Goal: Task Accomplishment & Management: Use online tool/utility

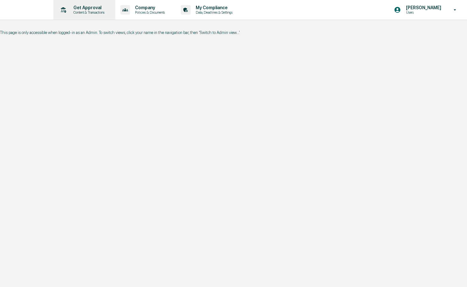
click at [93, 12] on p "Content & Transactions" at bounding box center [87, 12] width 39 height 4
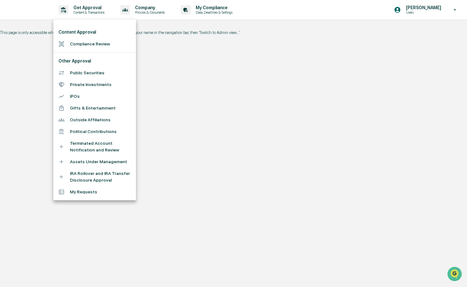
drag, startPoint x: 91, startPoint y: 47, endPoint x: 175, endPoint y: 76, distance: 88.1
click at [174, 77] on div "Content Approval Compliance Review Other Approval Public Securities Private Inv…" at bounding box center [233, 143] width 467 height 287
click at [441, 7] on div at bounding box center [233, 143] width 467 height 287
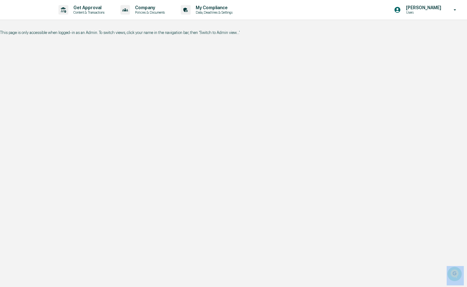
click at [441, 7] on div "Content Approval Compliance Review Other Approval Public Securities Private Inv…" at bounding box center [233, 143] width 467 height 287
click at [441, 7] on p "[PERSON_NAME]" at bounding box center [423, 7] width 44 height 5
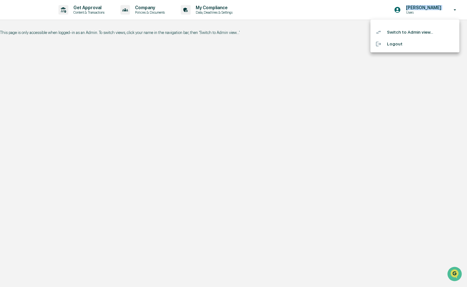
click at [409, 34] on li "Switch to Admin view..." at bounding box center [414, 32] width 89 height 12
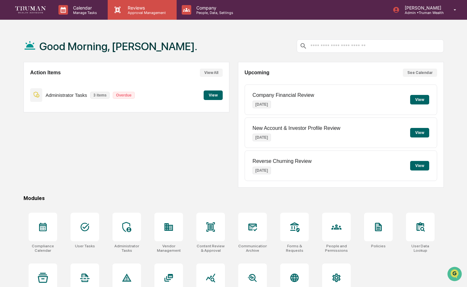
click at [136, 16] on div "Reviews Approval Management" at bounding box center [142, 10] width 69 height 20
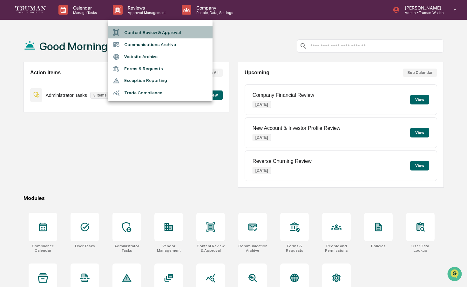
click at [136, 35] on li "Content Review & Approval" at bounding box center [160, 32] width 105 height 12
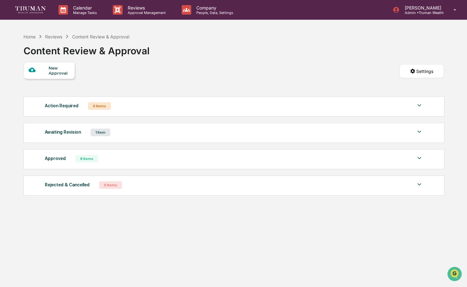
click at [56, 68] on div "New Approval" at bounding box center [59, 70] width 21 height 10
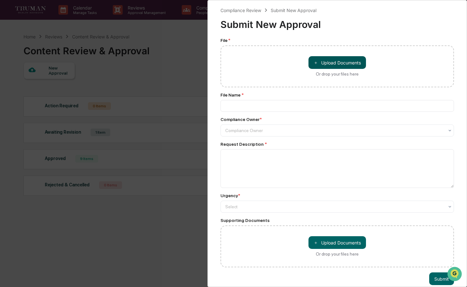
click at [344, 65] on button "＋ Upload Documents" at bounding box center [336, 62] width 57 height 13
